Goal: Contribute content: Add original content to the website for others to see

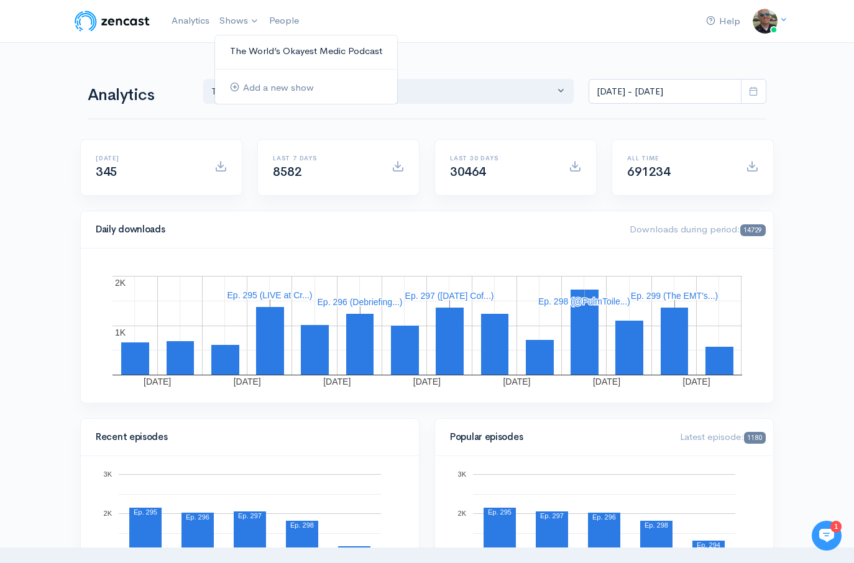
click at [255, 48] on link "The World’s Okayest Medic Podcast" at bounding box center [306, 51] width 182 height 22
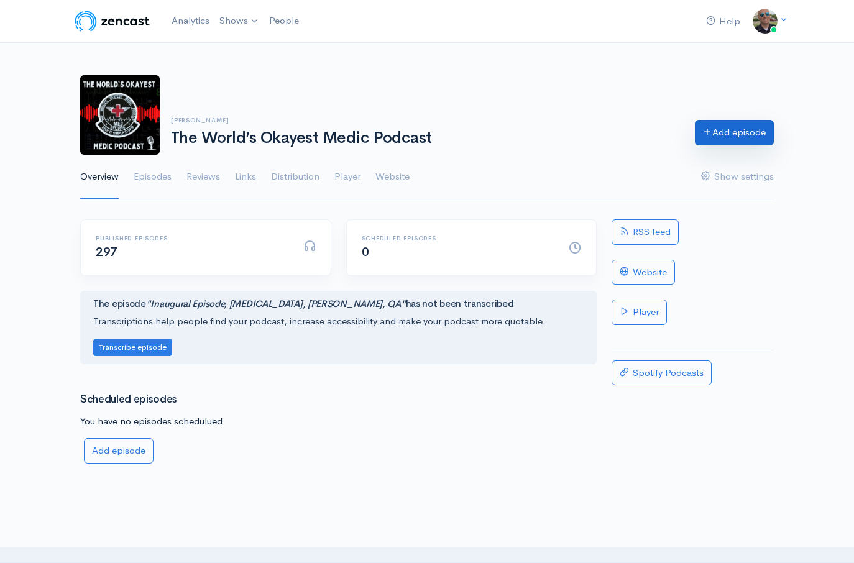
click at [742, 126] on link "Add episode" at bounding box center [734, 132] width 79 height 25
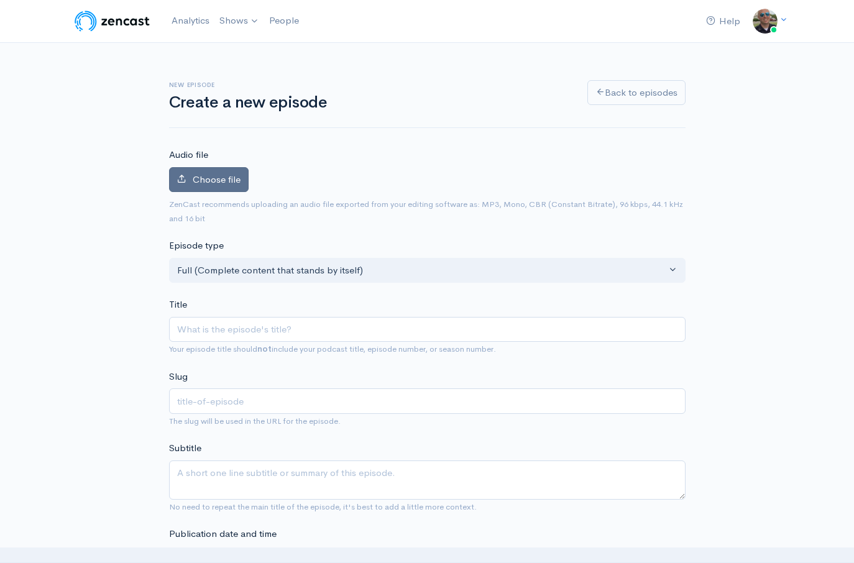
click at [224, 188] on label "Choose file" at bounding box center [209, 179] width 80 height 25
click at [0, 0] on input "Choose file" at bounding box center [0, 0] width 0 height 0
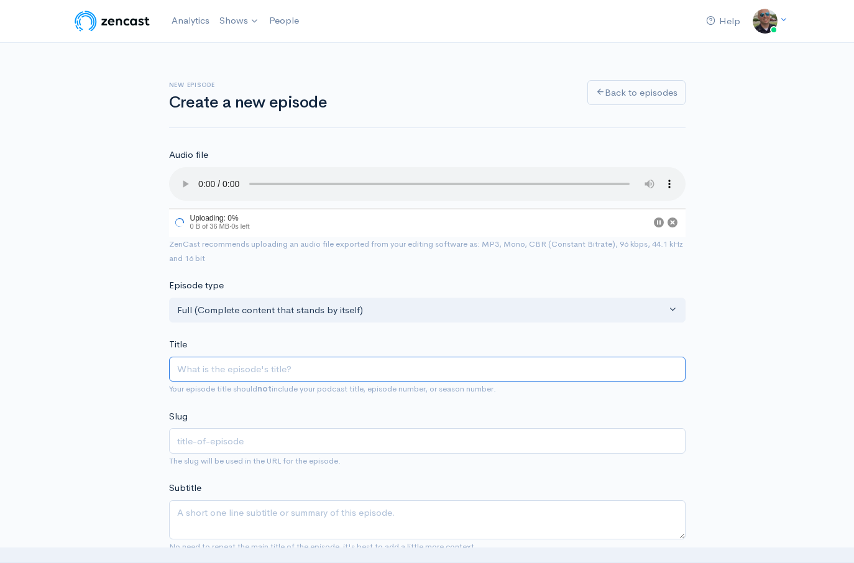
click at [308, 366] on input "Title" at bounding box center [427, 369] width 517 height 25
type input "S"
type input "s"
type input "Sat"
type input "sat"
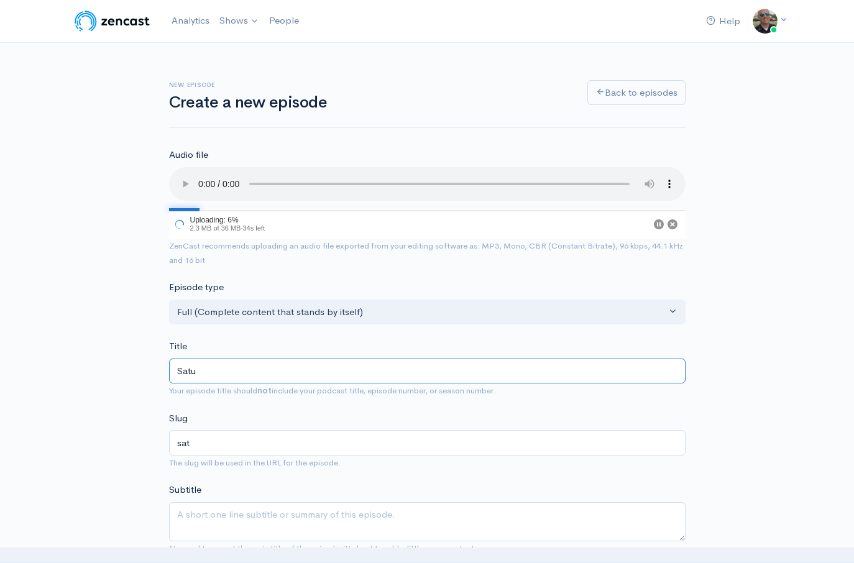
type input "Satur"
type input "satur"
type input "Saturda"
type input "saturda"
type input "[DATE]"
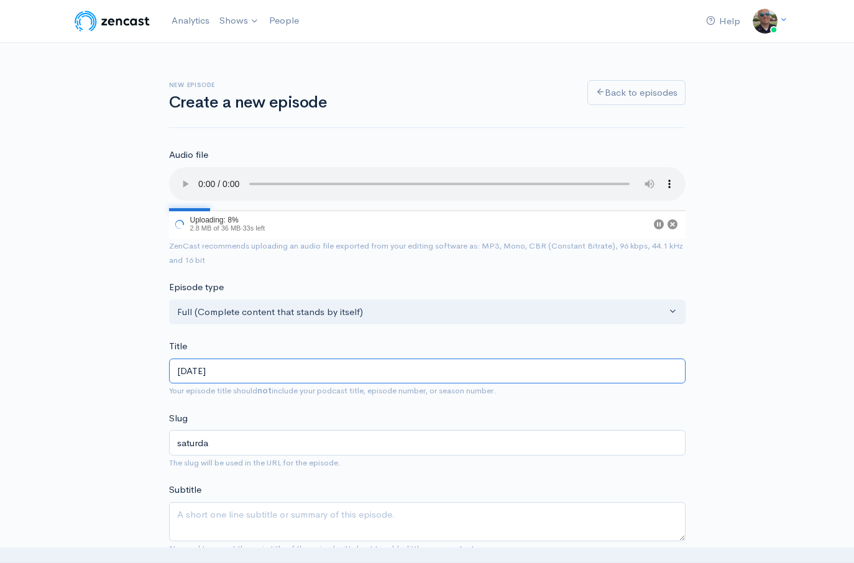
type input "[DATE]"
type input "[DATE] M"
type input "[DATE]-m"
type input "[DATE] Mor"
type input "[DATE]-mo"
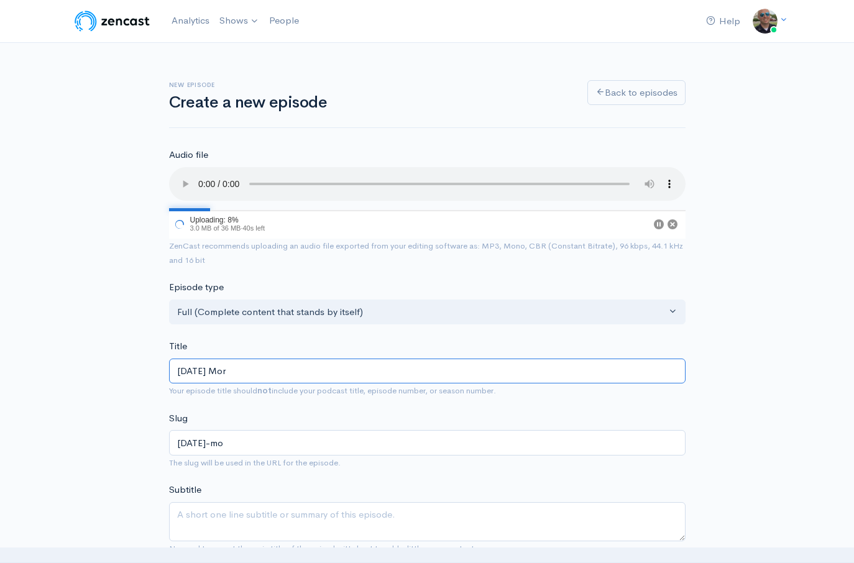
type input "[DATE] Morn"
type input "[DATE]-morn"
type input "[DATE] Morni"
type input "[DATE]-morni"
type input "[DATE] Mornin"
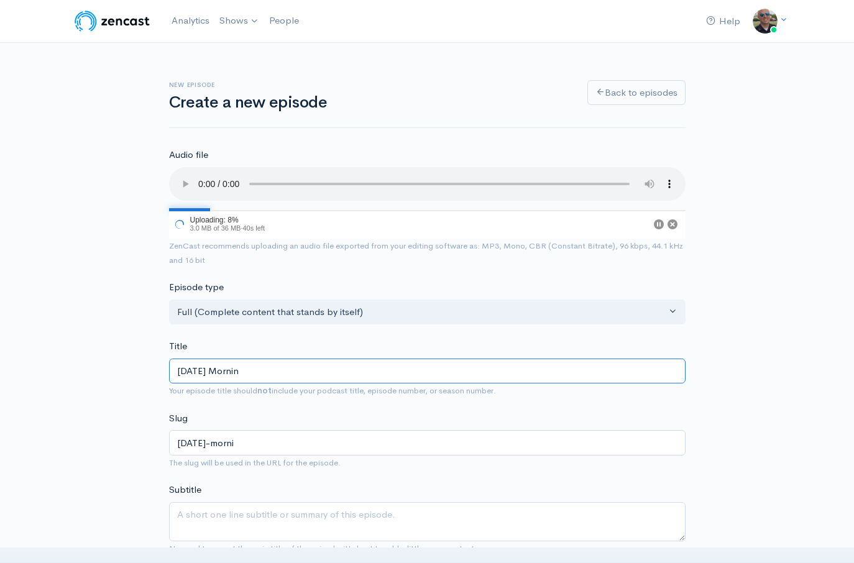
type input "[DATE]-mornin"
type input "[DATE] Morning"
type input "[DATE]-morning"
type input "[DATE] Morning F"
type input "[DATE]-morning-f"
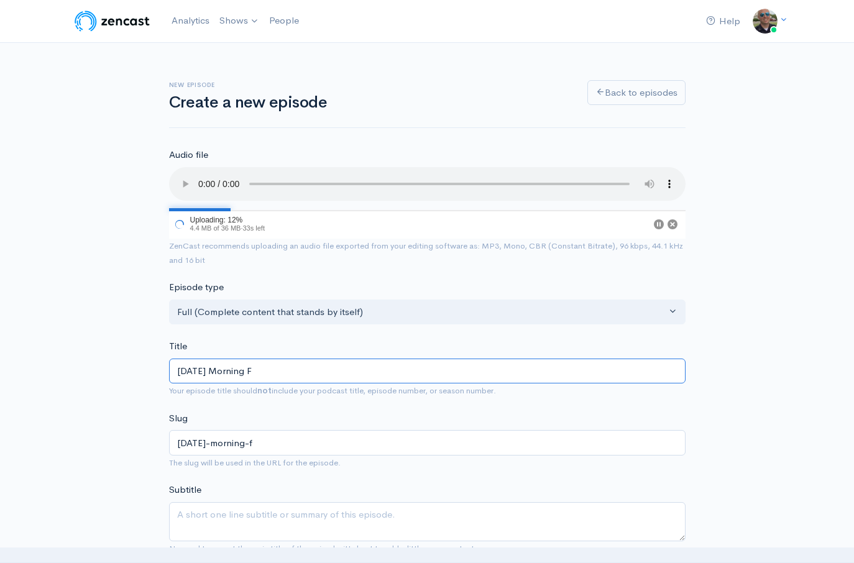
type input "[DATE] Morning Fo"
type input "[DATE]-morning-fo"
type input "[DATE] Morning Fof"
type input "[DATE]-morning-fof"
type input "[DATE] Morning Foffe"
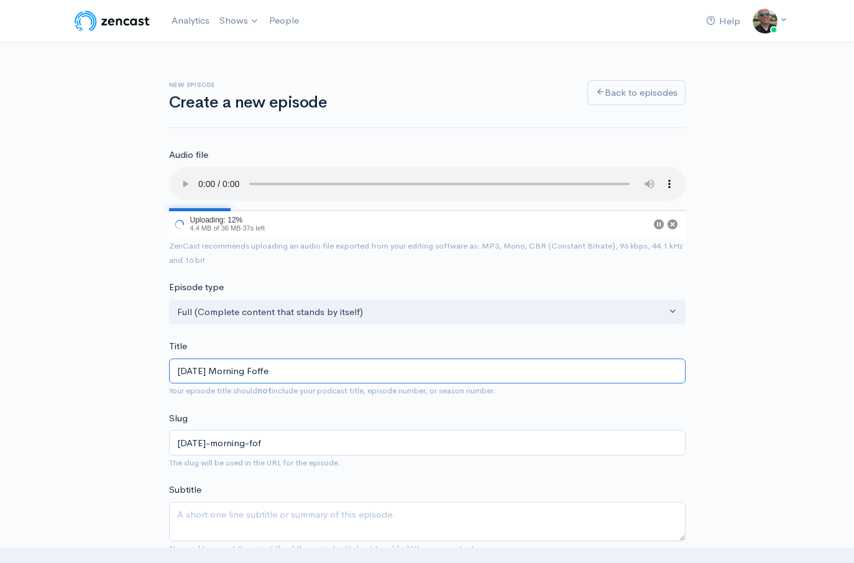
type input "[DATE]-morning-foffe"
type input "[DATE] Morning Foff"
type input "[DATE]-morning-foff"
type input "[DATE] Morning Fof"
type input "[DATE]-morning-fof"
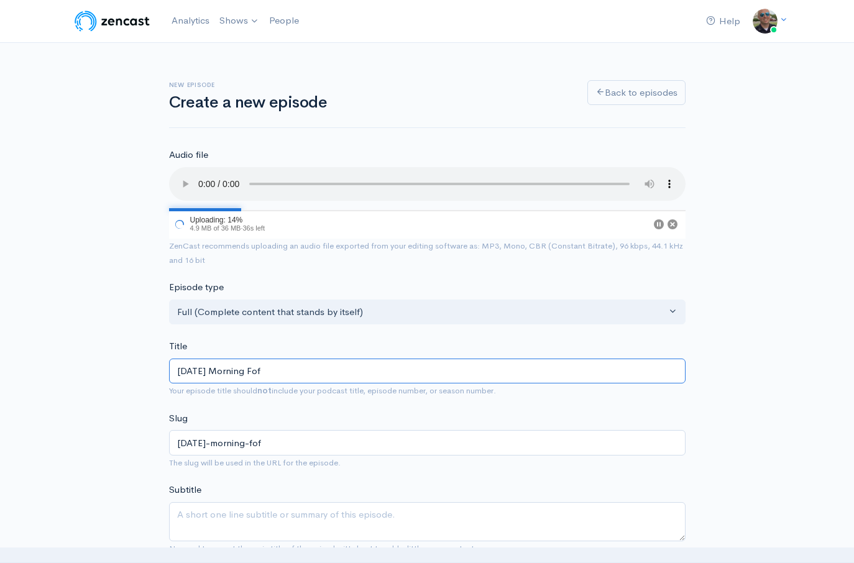
type input "[DATE] Morning Fo"
type input "[DATE]-morning-fo"
type input "[DATE] Morning F"
type input "[DATE]-morning-f"
type input "[DATE] Morning"
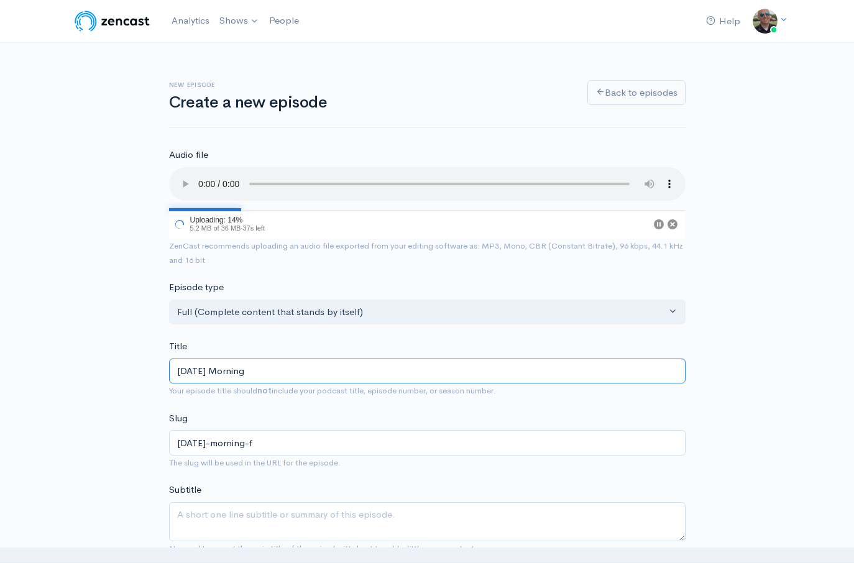
type input "[DATE]-morning"
type input "[DATE] Morning C"
type input "[DATE]-morning-c"
type input "[DATE] Morning Co"
type input "[DATE]-morning-co"
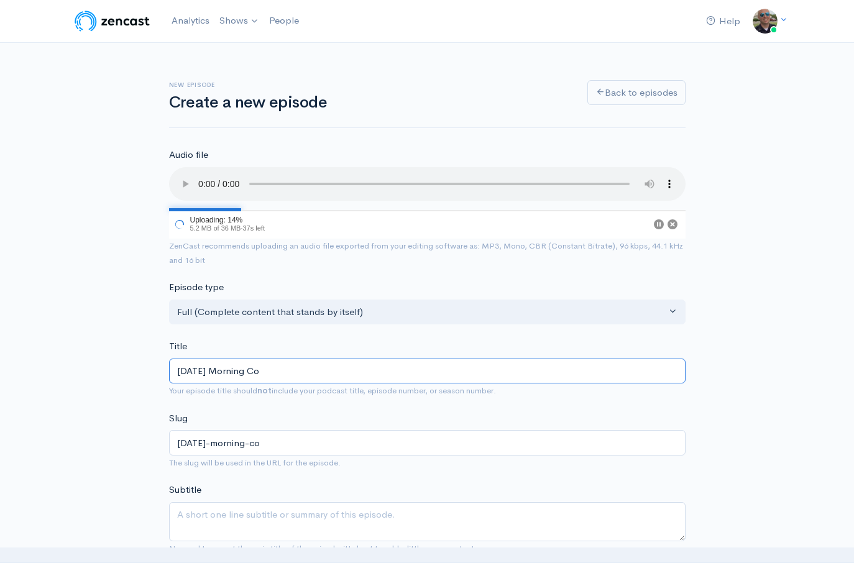
type input "[DATE] Morning Cof"
type input "[DATE]-morning-cof"
type input "[DATE] Morning Coffe"
type input "[DATE]-morning-coffe"
type input "[DATE] Morning Coffee"
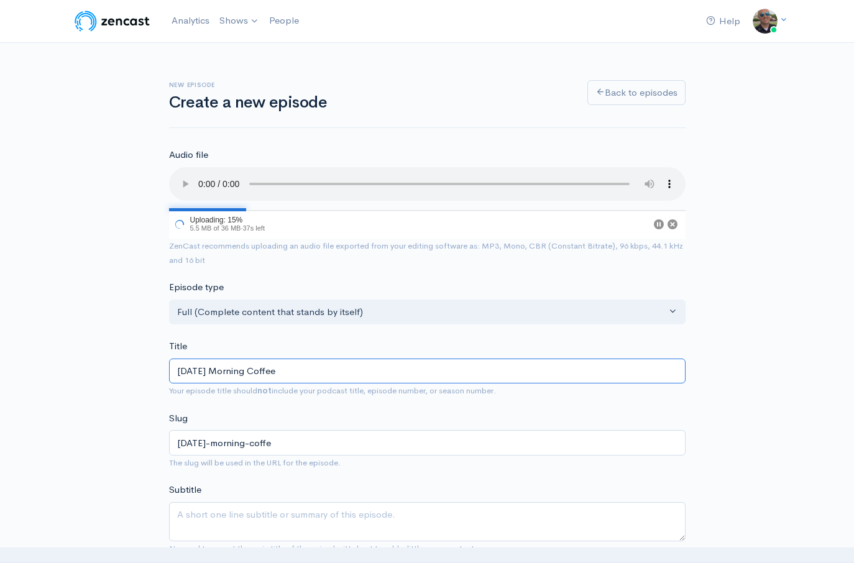
type input "[DATE]-morning-coffee"
type input "[DATE] Morning Coffee T"
type input "[DATE]-morning-coffee-t"
type input "[DATE] Morning Coffee Ta"
type input "[DATE]-morning-coffee-ta"
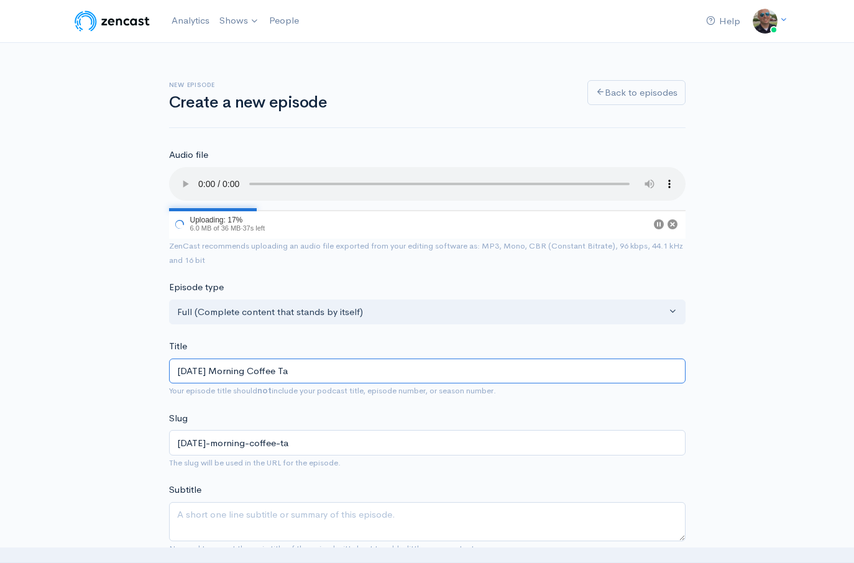
type input "[DATE] Morning Coffee Tal"
type input "[DATE]-morning-coffee-tal"
type input "[DATE] Morning Coffee Talk"
type input "[DATE]-morning-coffee-talk"
type input "[DATE] Morning Coffee Talk (9"
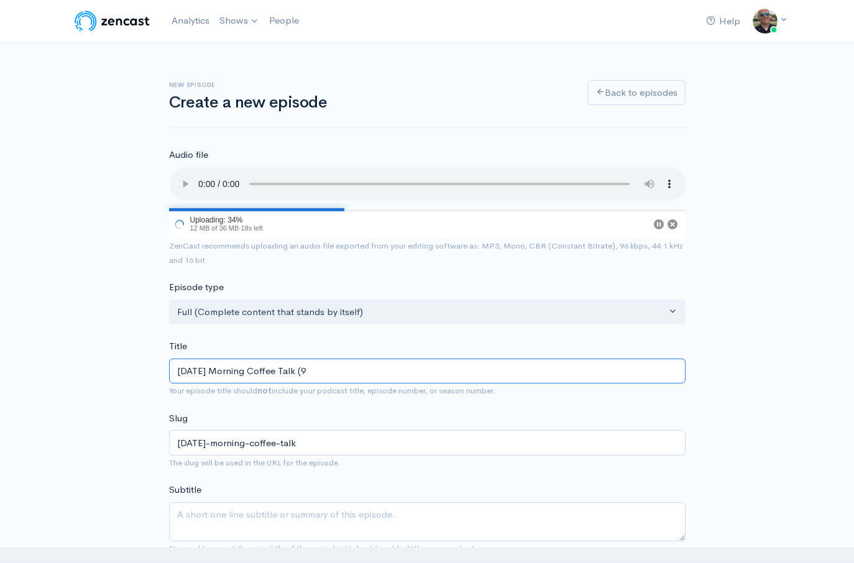
type input "[DATE]-morning-coffee-talk-9"
type input "[DATE] Morning Coffee Talk (9/2"
type input "[DATE]-morning-coffee-talk-92"
type input "[DATE] Morning Coffee Talk (9/27"
type input "[DATE]-morning-coffee-talk-927"
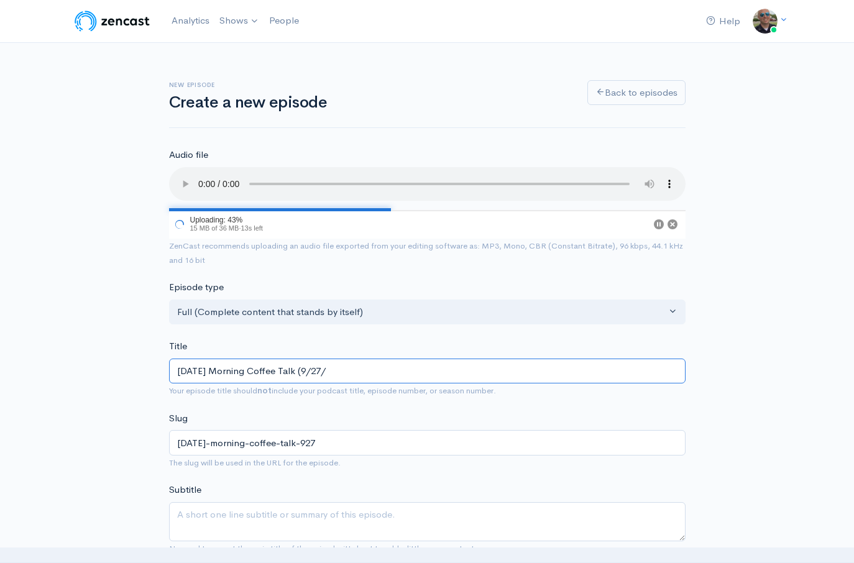
type input "[DATE] Morning Coffee Talk (9/27/2"
type input "[DATE]-morning-coffee-talk-9272"
type input "[DATE] Morning Coffee Talk ([DATE]"
type input "[DATE]-morning-coffee-talk-92725"
type input "[DATE] Morning Coffee Talk ([DATE])"
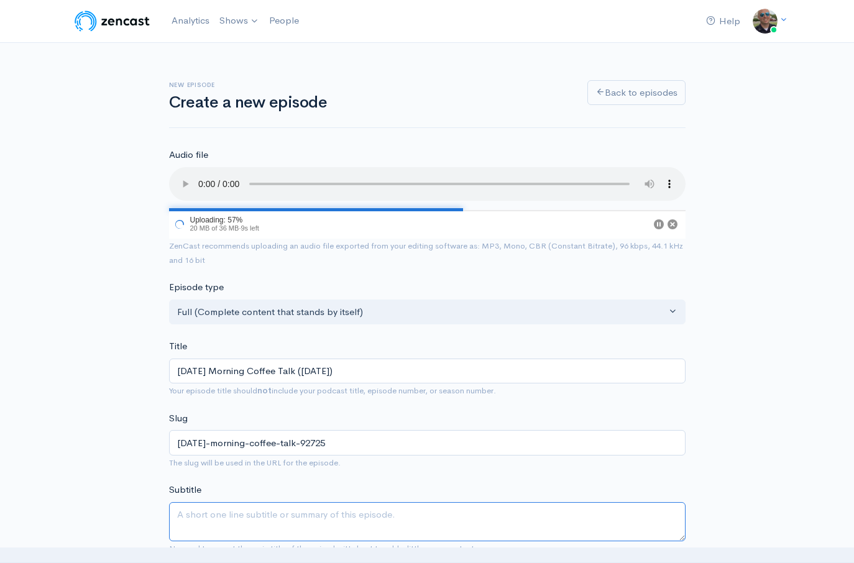
click at [326, 531] on textarea "Subtitle" at bounding box center [427, 521] width 517 height 39
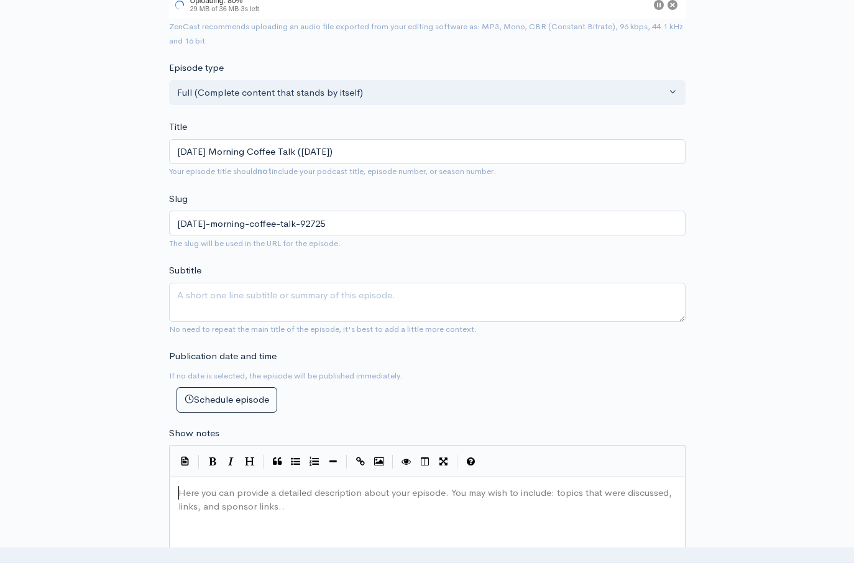
scroll to position [4, 0]
click at [331, 500] on div "Here you can provide a detailed description about your episode. You may wish to…" at bounding box center [427, 493] width 503 height 19
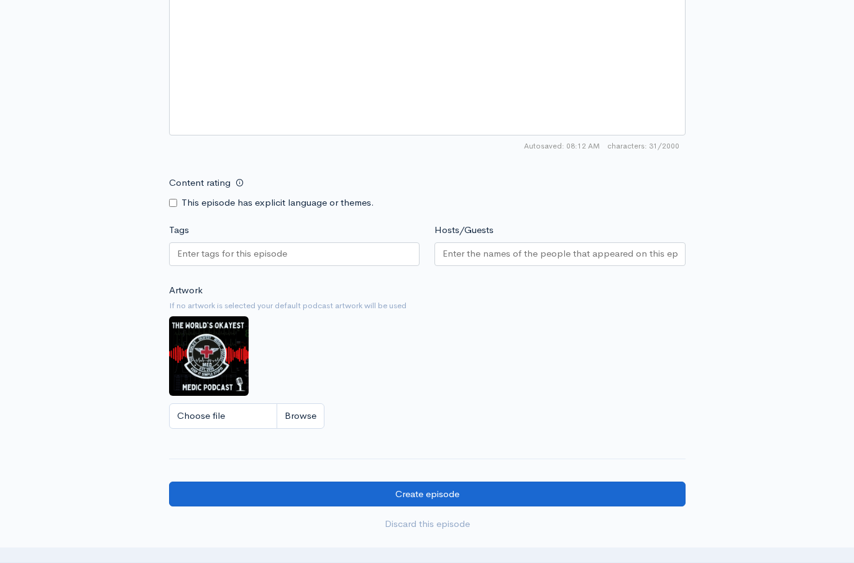
scroll to position [791, 0]
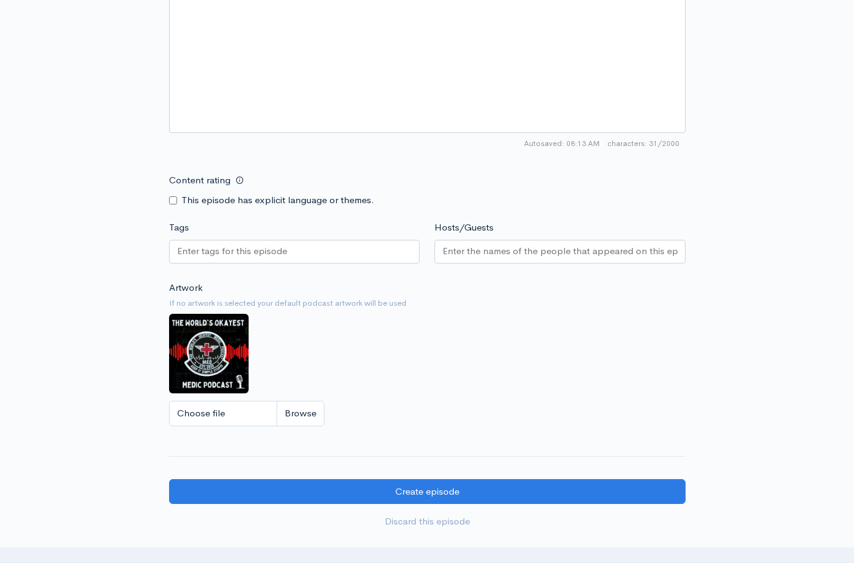
type textarea "Listener discretion is advised."
click at [175, 203] on input "Content rating" at bounding box center [173, 200] width 8 height 8
checkbox input "true"
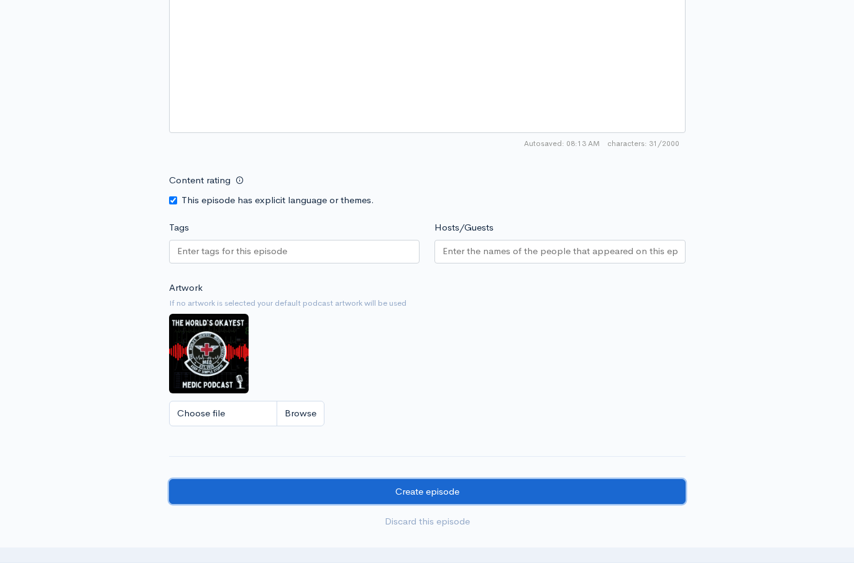
click at [445, 486] on input "Create episode" at bounding box center [427, 491] width 517 height 25
